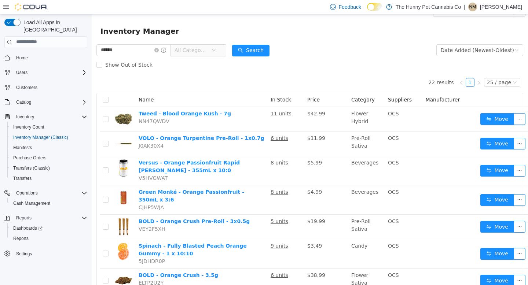
scroll to position [16, 0]
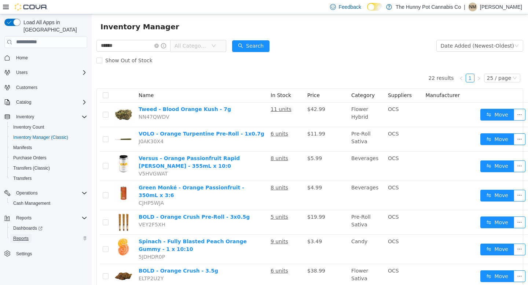
click at [22, 236] on span "Reports" at bounding box center [20, 239] width 15 height 6
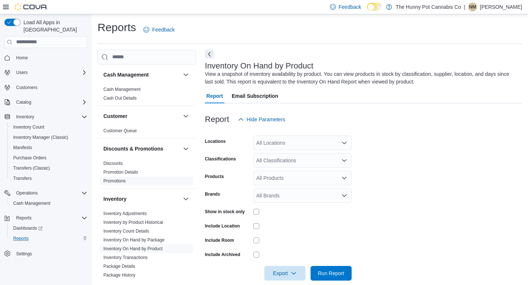
scroll to position [10, 0]
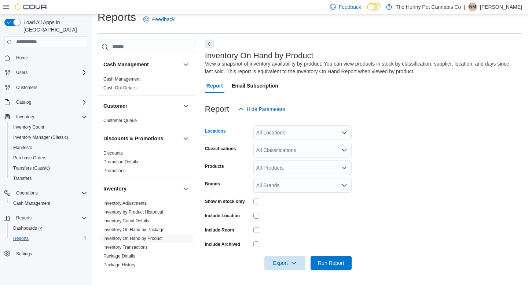
click at [306, 135] on div "All Locations" at bounding box center [302, 132] width 98 height 15
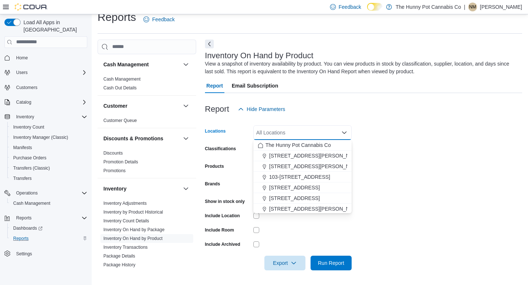
type input "*"
